Goal: Use online tool/utility: Use online tool/utility

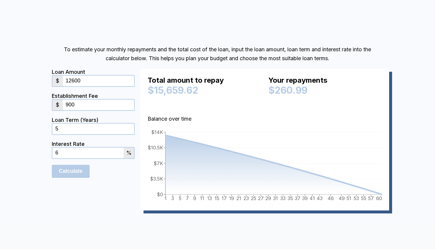
drag, startPoint x: 98, startPoint y: 85, endPoint x: 38, endPoint y: 83, distance: 59.2
click at [38, 84] on div "To estimate your monthly repayments and the total cost of the loan, input the l…" at bounding box center [217, 134] width 435 height 278
type input "18400"
click at [22, 157] on div "To estimate your monthly repayments and the total cost of the loan, input the l…" at bounding box center [217, 134] width 435 height 278
click at [69, 167] on input "Calculate" at bounding box center [71, 170] width 38 height 13
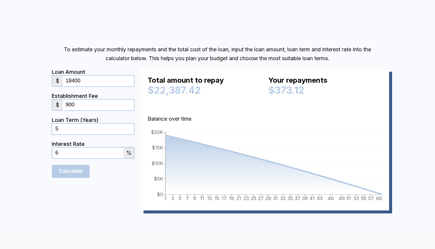
click at [22, 150] on div "To estimate your monthly repayments and the total cost of the loan, input the l…" at bounding box center [217, 134] width 435 height 278
drag, startPoint x: 322, startPoint y: 82, endPoint x: 301, endPoint y: 82, distance: 21.0
click at [301, 82] on div "Your repayments $373.12" at bounding box center [325, 81] width 114 height 11
click at [265, 80] on div "Total amount to repay $22,387.42 Your repayments $373.12" at bounding box center [265, 91] width 234 height 30
click at [274, 16] on div "To estimate your monthly repayments and the total cost of the loan, input the l…" at bounding box center [217, 134] width 435 height 278
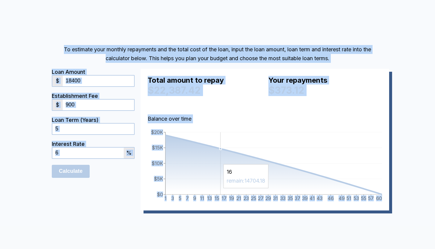
drag, startPoint x: 26, startPoint y: 33, endPoint x: 230, endPoint y: 193, distance: 259.4
click at [230, 193] on div "To estimate your monthly repayments and the total cost of the loan, input the l…" at bounding box center [217, 134] width 435 height 278
click at [265, 214] on div "Loan Amount $ 18400 Establishment Fee $ 900 Loan Term (Years) 5 Interest Rate 6…" at bounding box center [217, 142] width 331 height 147
drag, startPoint x: 29, startPoint y: 25, endPoint x: 326, endPoint y: 218, distance: 353.9
click at [326, 218] on div "To estimate your monthly repayments and the total cost of the loan, input the l…" at bounding box center [217, 134] width 435 height 278
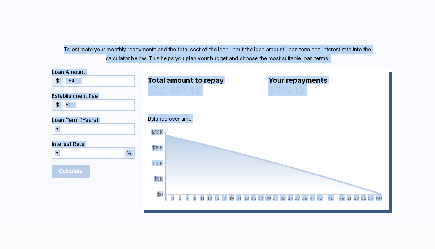
click at [396, 214] on div "To estimate your monthly repayments and the total cost of the loan, input the l…" at bounding box center [217, 134] width 435 height 278
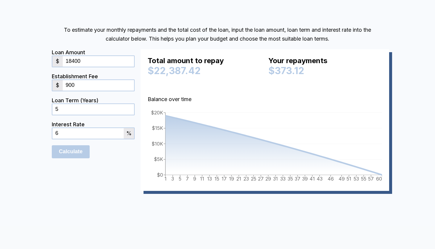
scroll to position [310, 0]
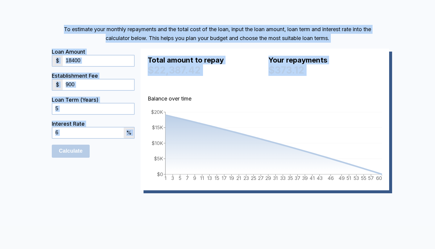
drag, startPoint x: 47, startPoint y: 15, endPoint x: 139, endPoint y: 95, distance: 122.2
click at [139, 95] on div "To estimate your monthly repayments and the total cost of the loan, input the l…" at bounding box center [217, 114] width 435 height 278
click at [138, 161] on div "Loan Amount $ 18400 Establishment Fee $ 900 Loan Term (Years) 5 Interest Rate 6…" at bounding box center [217, 122] width 331 height 147
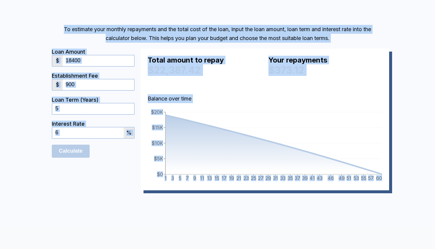
drag, startPoint x: 42, startPoint y: 23, endPoint x: 358, endPoint y: 208, distance: 366.2
click at [358, 208] on div "To estimate your monthly repayments and the total cost of the loan, input the l…" at bounding box center [217, 114] width 435 height 278
click at [100, 180] on form "Loan Amount $ 18400 Establishment Fee $ 900 Loan Term (Years) 5 Interest Rate 6…" at bounding box center [93, 119] width 83 height 141
drag, startPoint x: 42, startPoint y: 12, endPoint x: 338, endPoint y: 206, distance: 354.0
click at [338, 206] on div "To estimate your monthly repayments and the total cost of the loan, input the l…" at bounding box center [217, 114] width 435 height 278
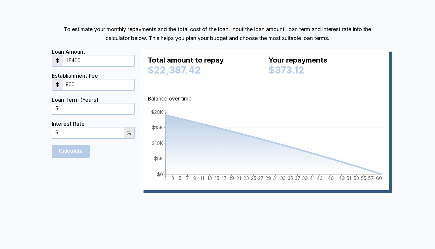
click at [130, 164] on form "Loan Amount $ 18400 Establishment Fee $ 900 Loan Term (Years) 5 Interest Rate 6…" at bounding box center [93, 119] width 83 height 141
